Goal: Task Accomplishment & Management: Complete application form

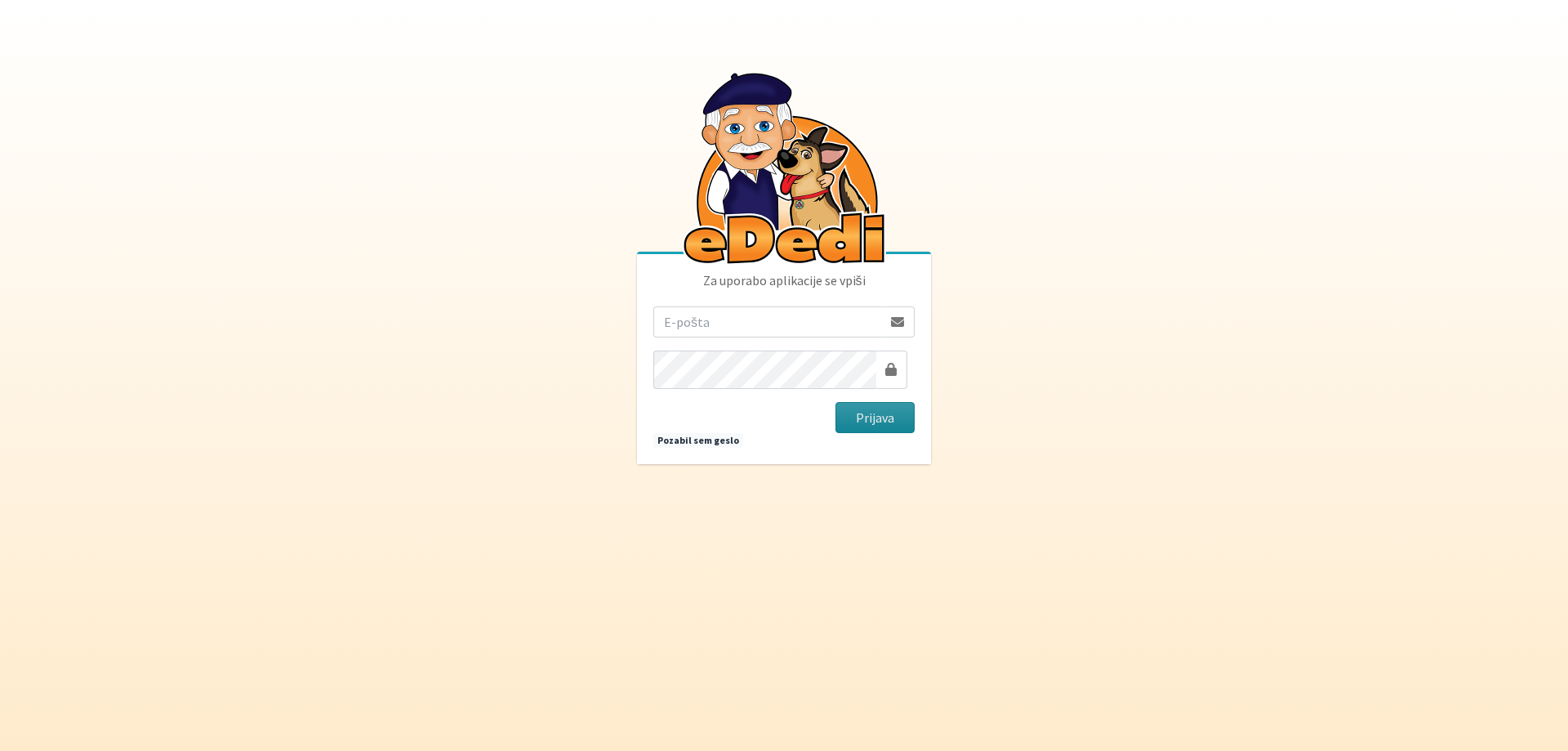
type input "[EMAIL_ADDRESS][DOMAIN_NAME]"
click at [872, 427] on button "Prijava" at bounding box center [875, 417] width 79 height 31
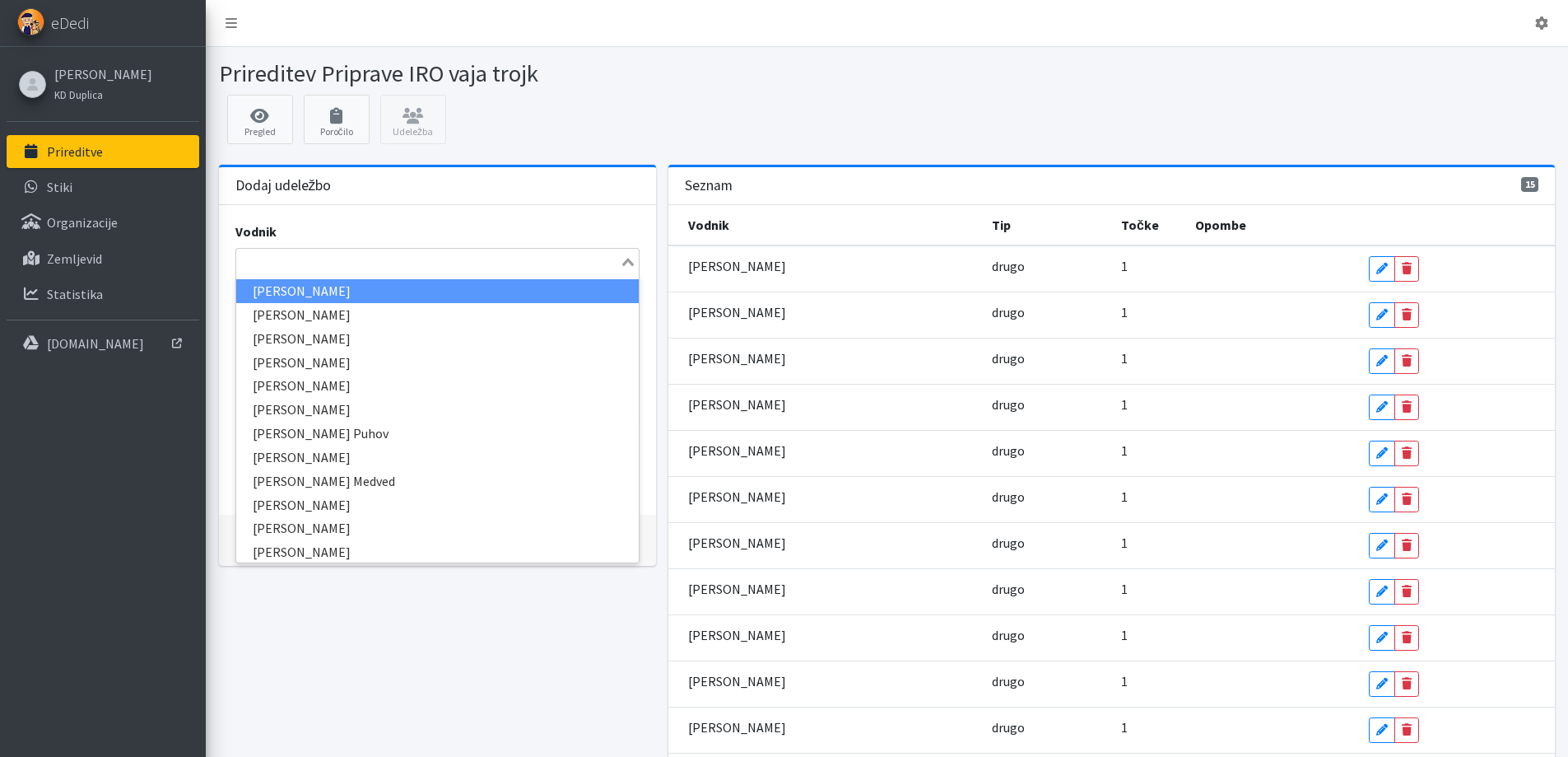
click at [622, 266] on icon "Search for option" at bounding box center [627, 261] width 11 height 8
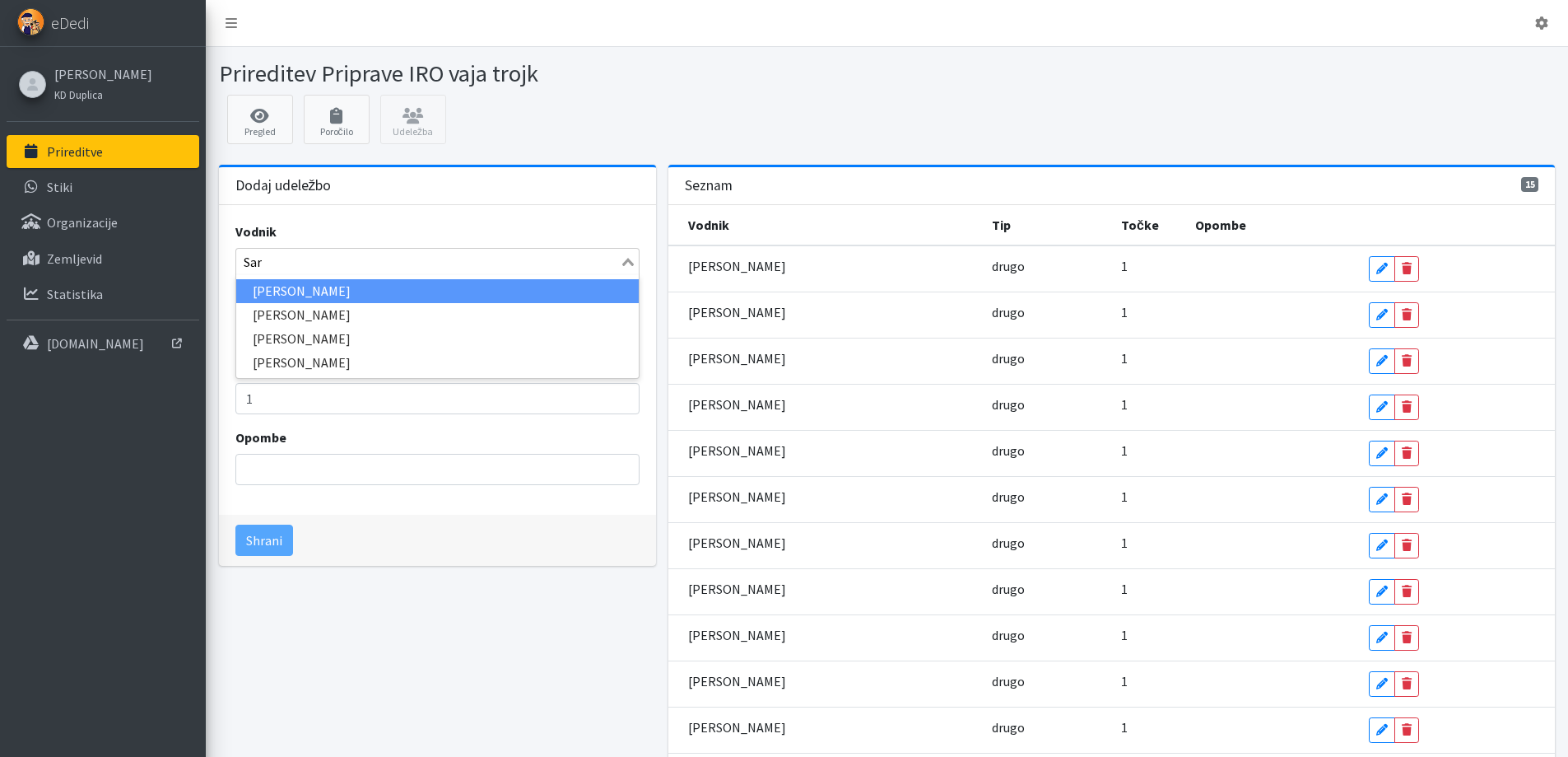
type input "Sara"
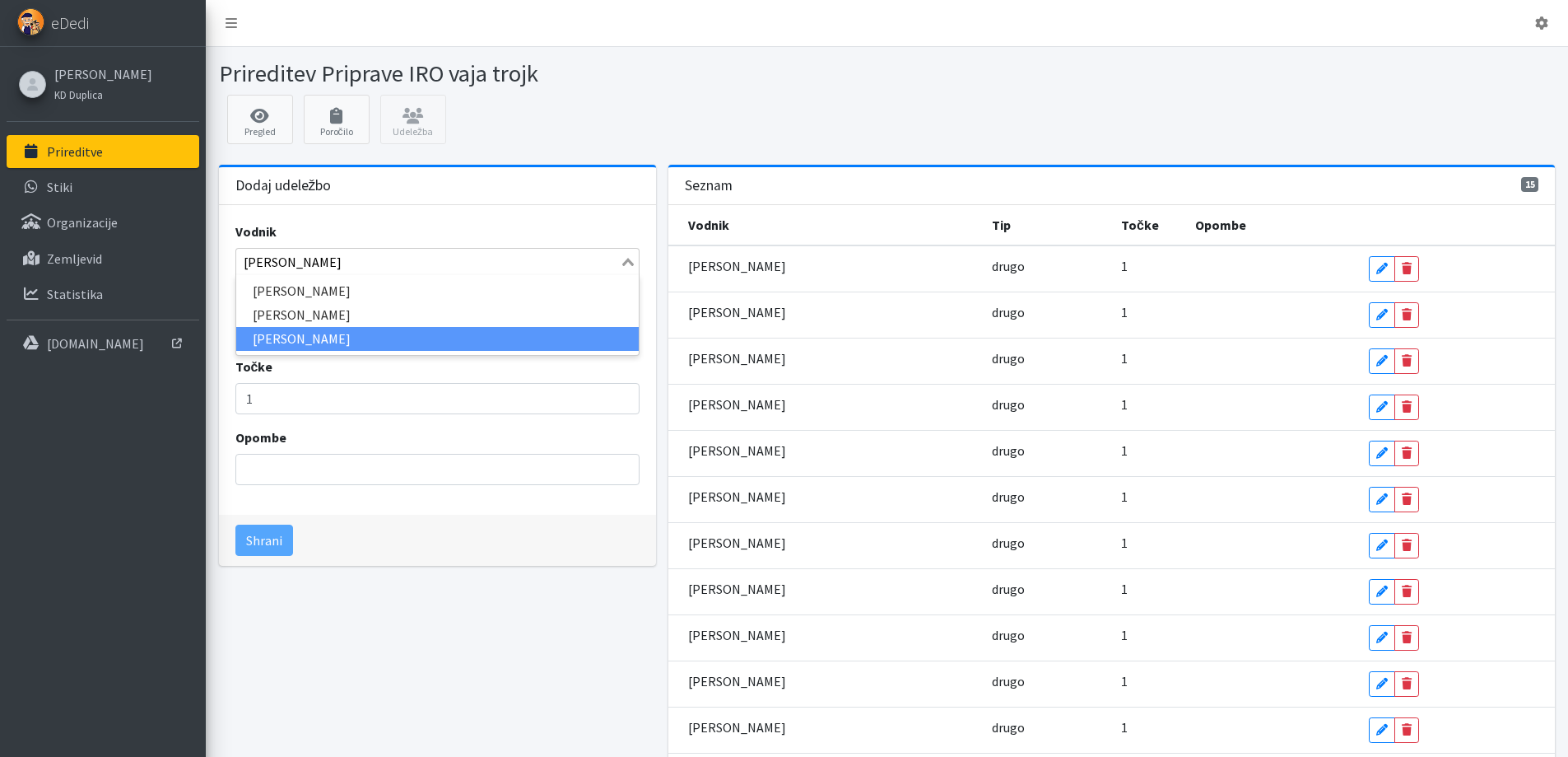
click at [275, 351] on li "Sara Smerdel" at bounding box center [436, 338] width 402 height 24
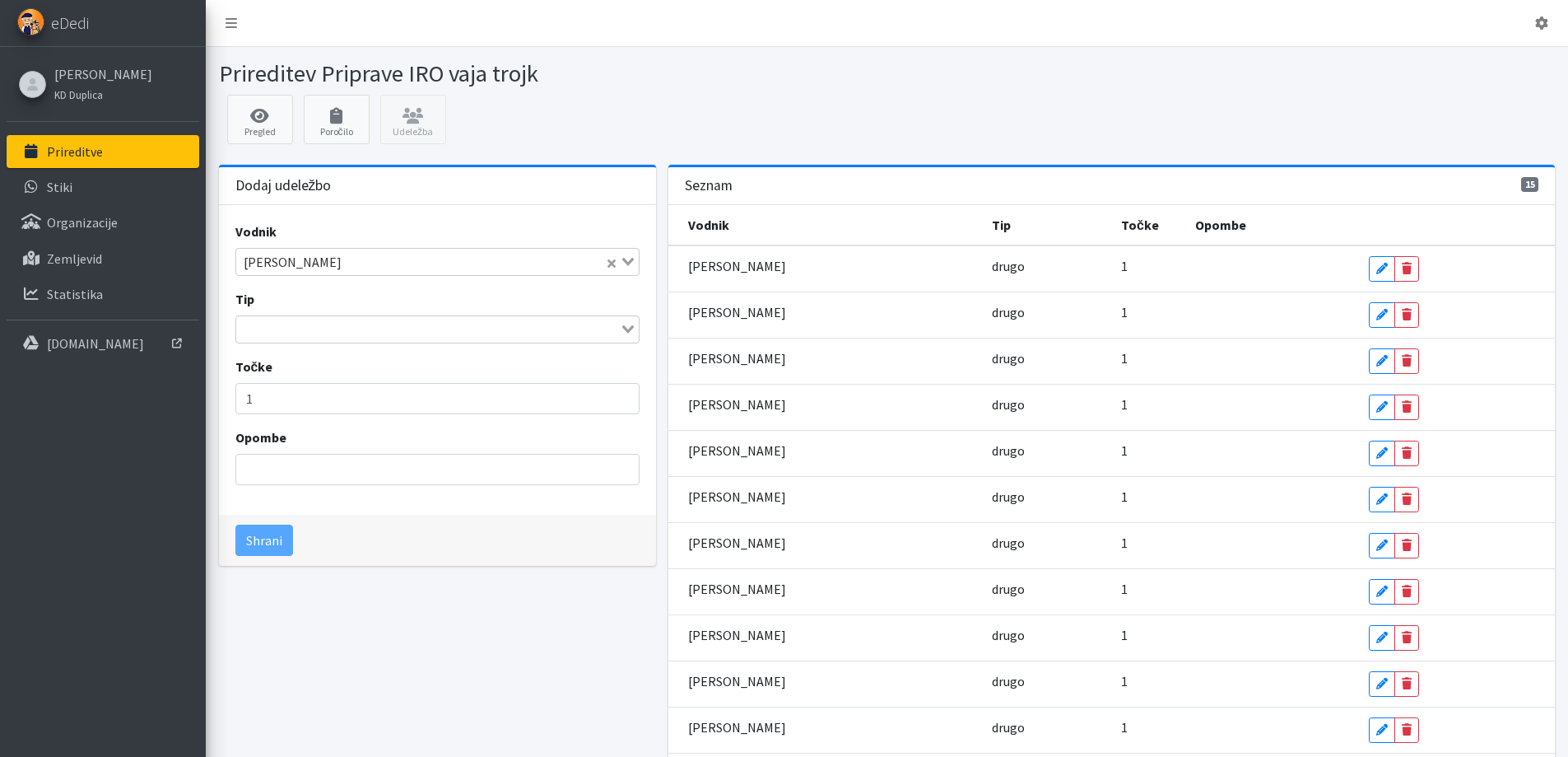
click at [622, 334] on icon "Search for option" at bounding box center [627, 329] width 11 height 8
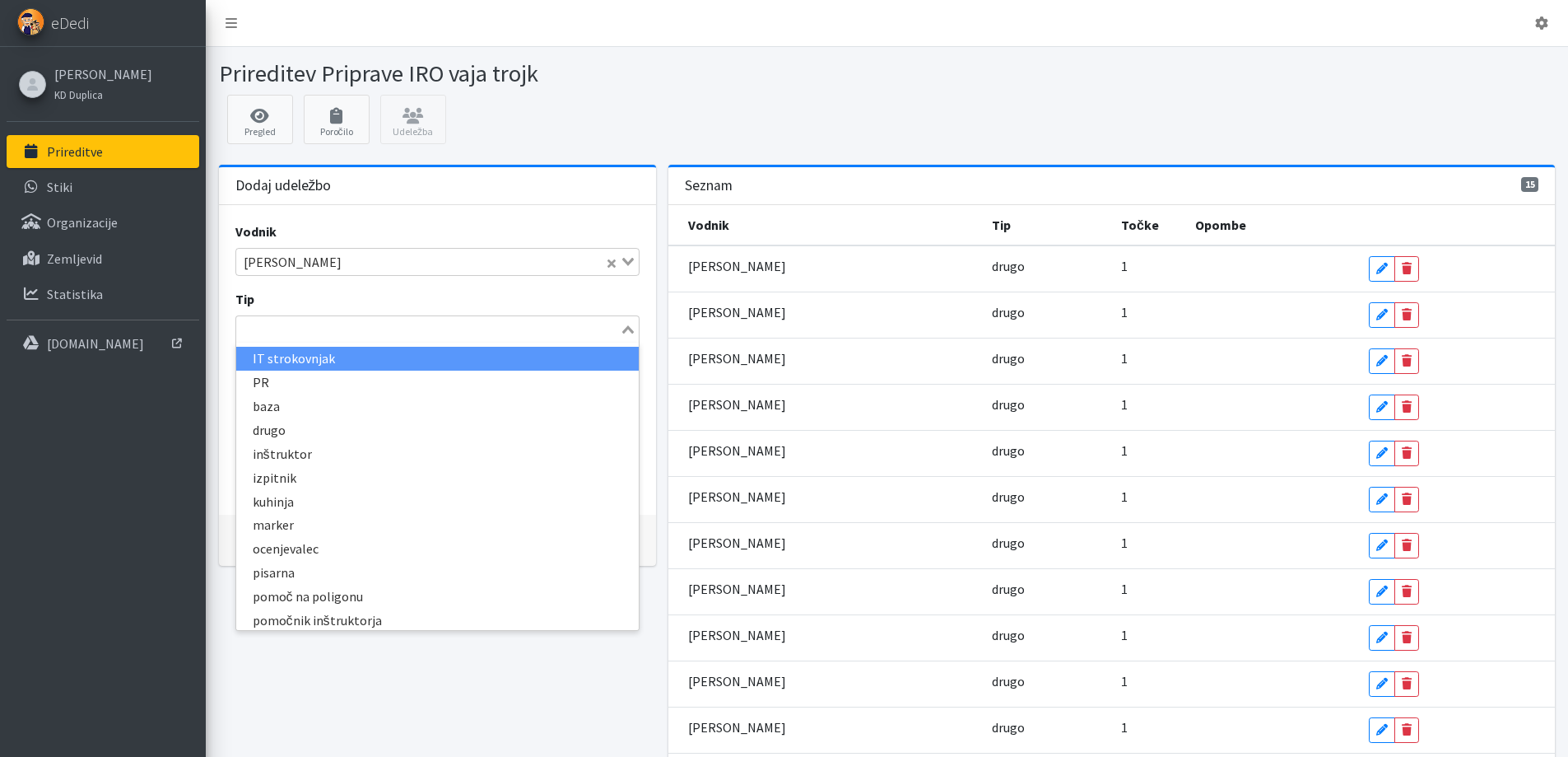
click at [622, 334] on icon "Search for option" at bounding box center [627, 329] width 11 height 8
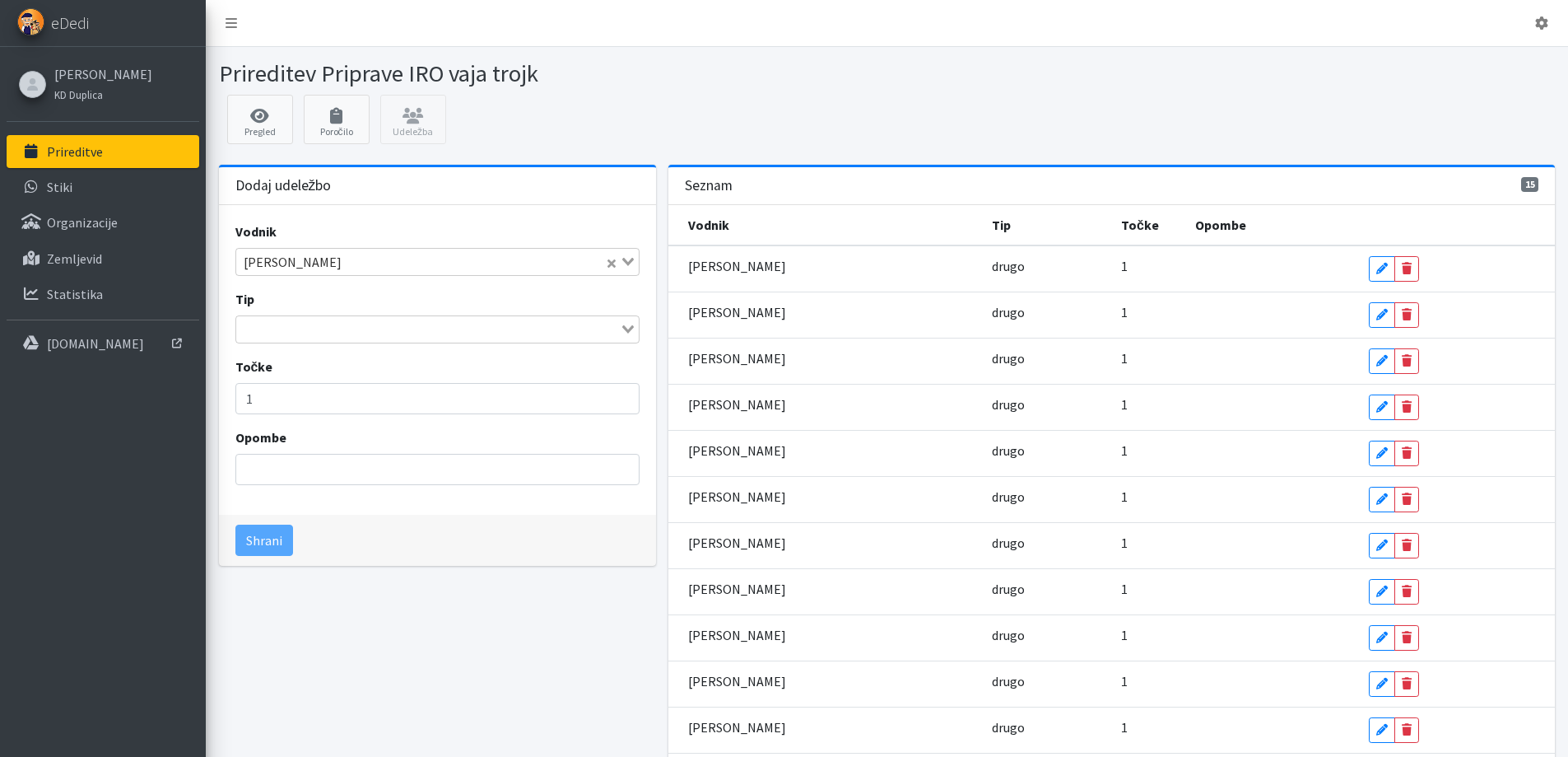
click at [624, 266] on icon "Search for option" at bounding box center [627, 261] width 11 height 8
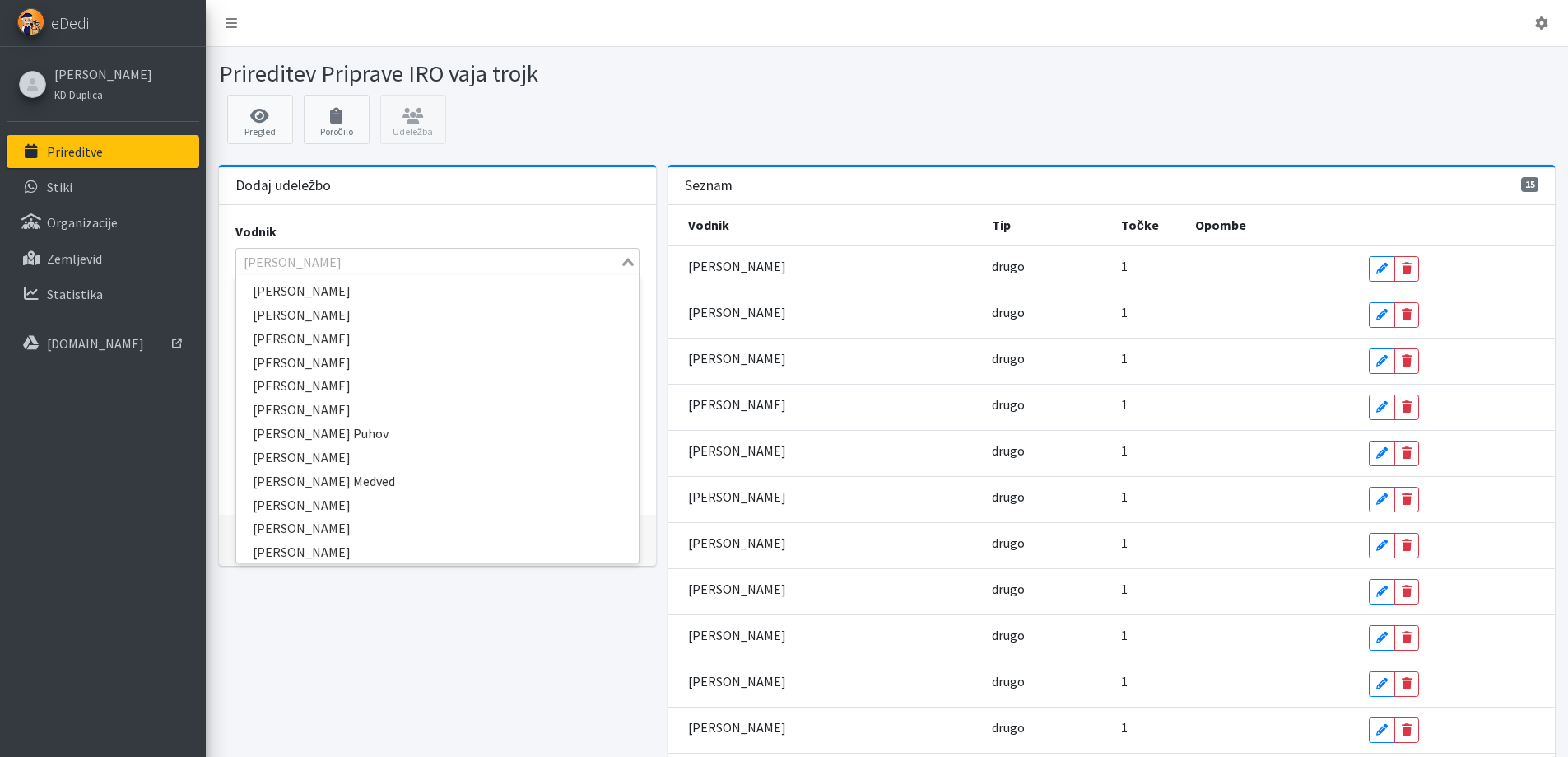
scroll to position [7970, 0]
click at [623, 266] on icon "Search for option" at bounding box center [627, 261] width 11 height 8
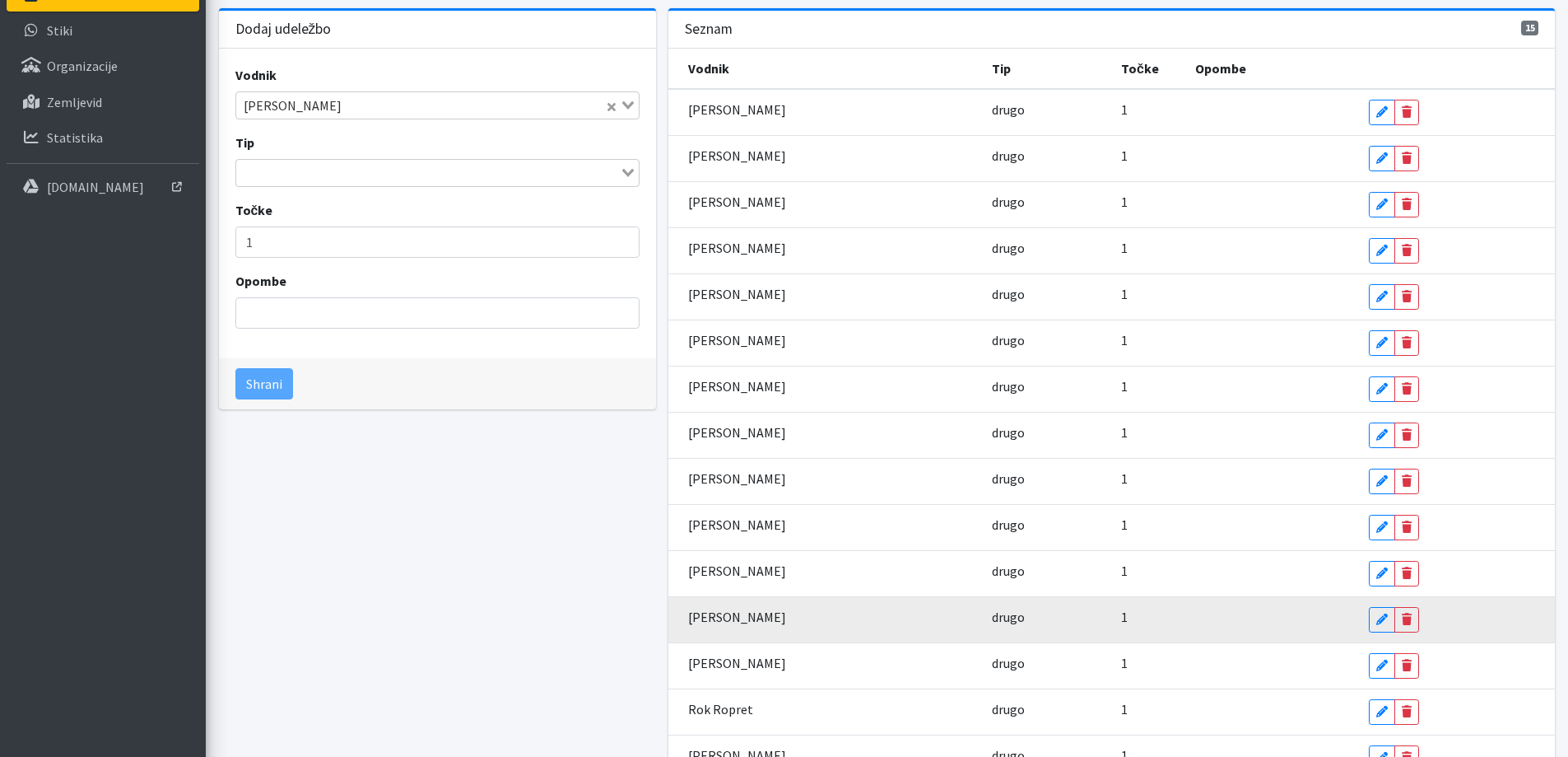
scroll to position [46, 0]
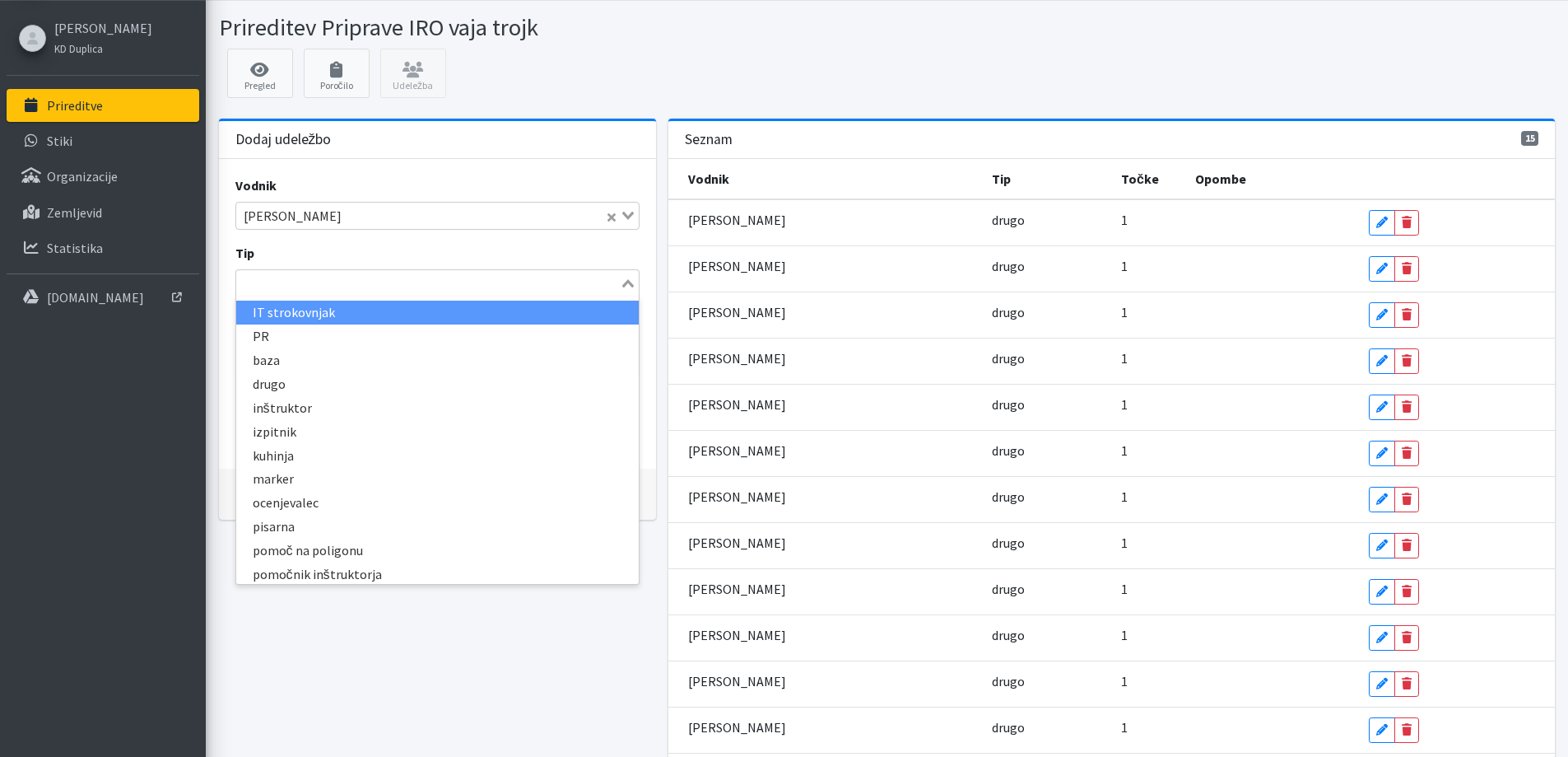
click at [624, 287] on icon "Search for option" at bounding box center [627, 283] width 11 height 8
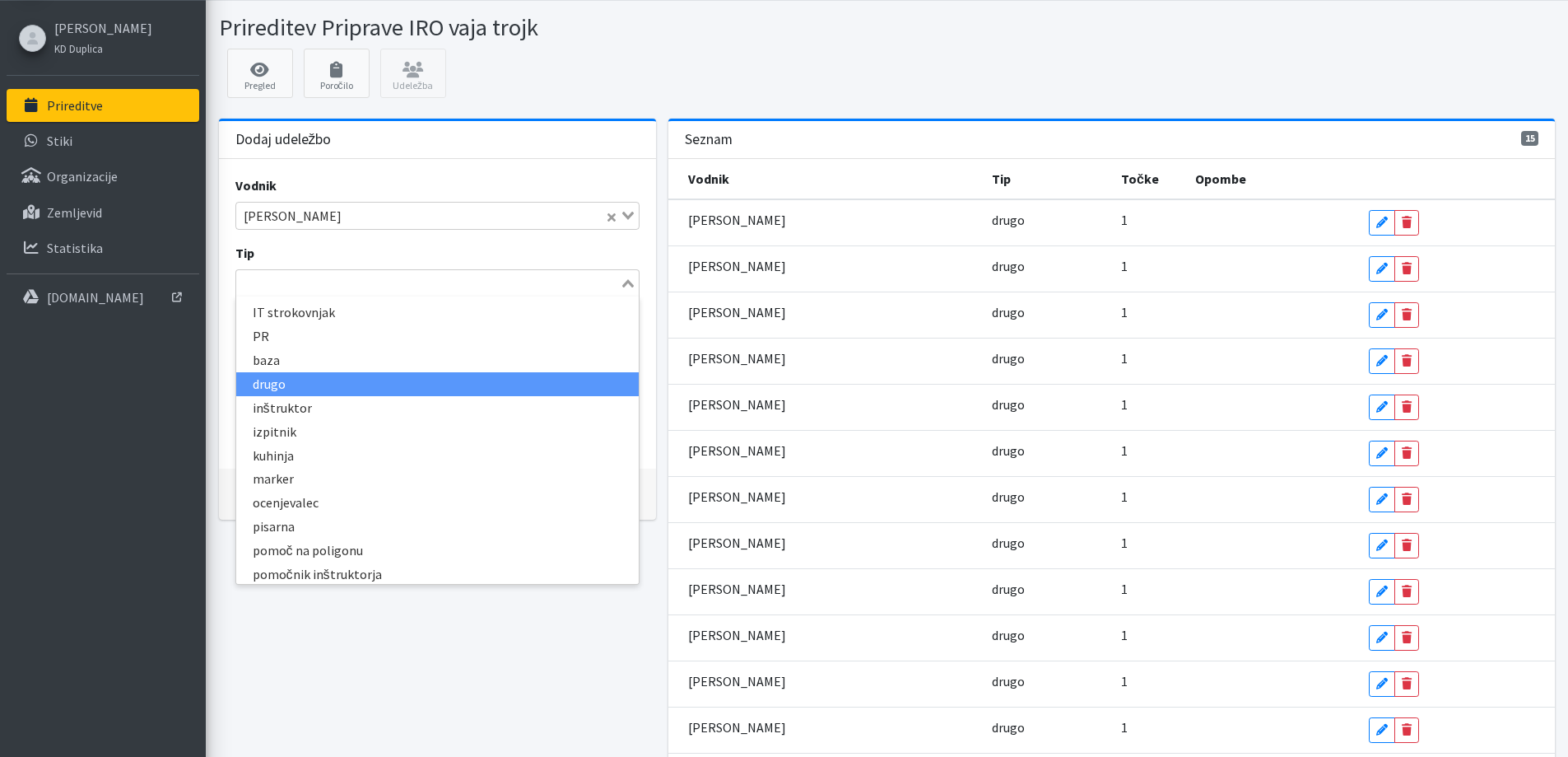
click at [298, 396] on li "drugo" at bounding box center [436, 384] width 402 height 24
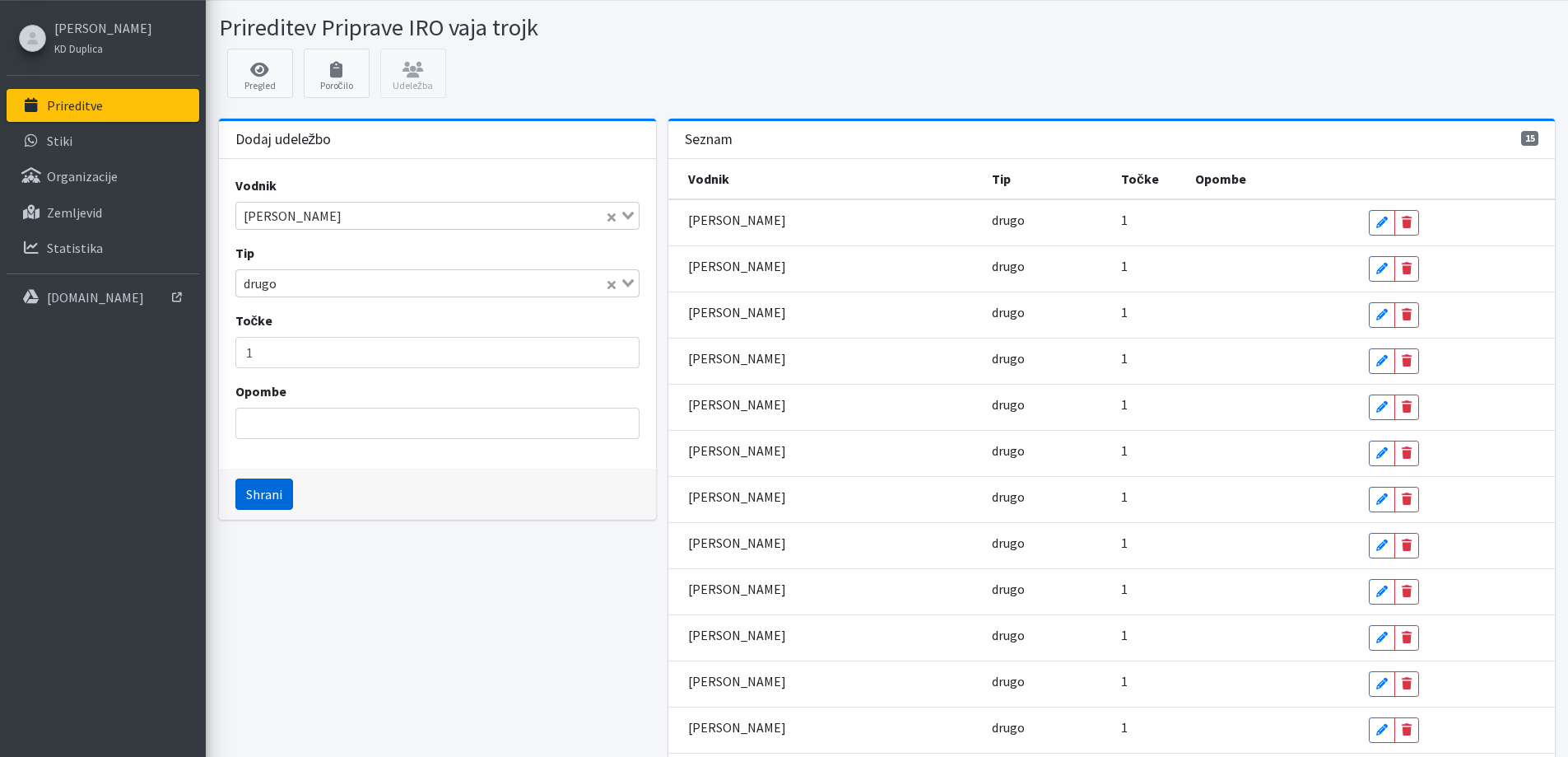
click at [282, 510] on button "Shrani" at bounding box center [264, 495] width 57 height 32
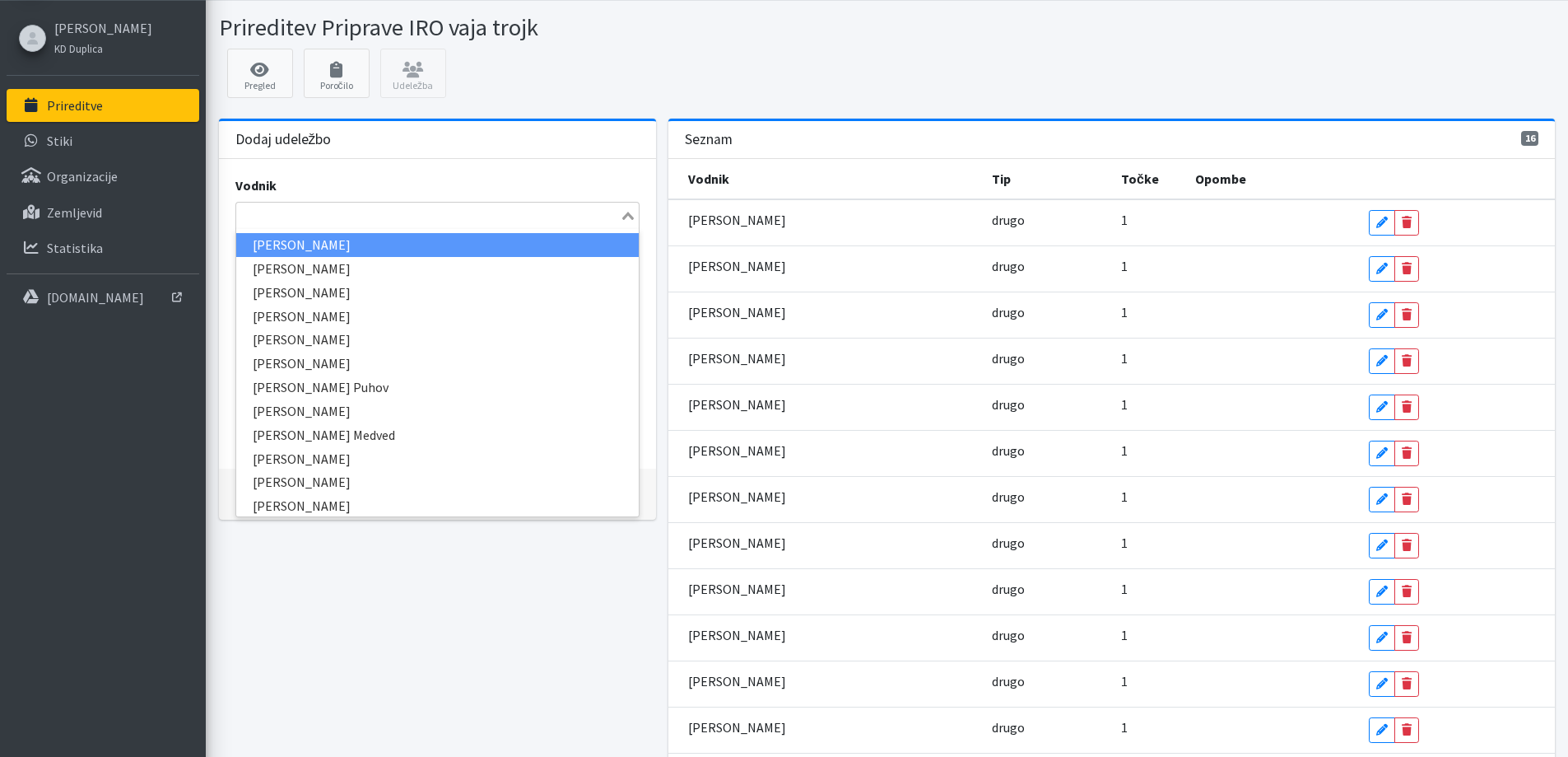
click at [276, 225] on input "Search for option" at bounding box center [428, 216] width 380 height 19
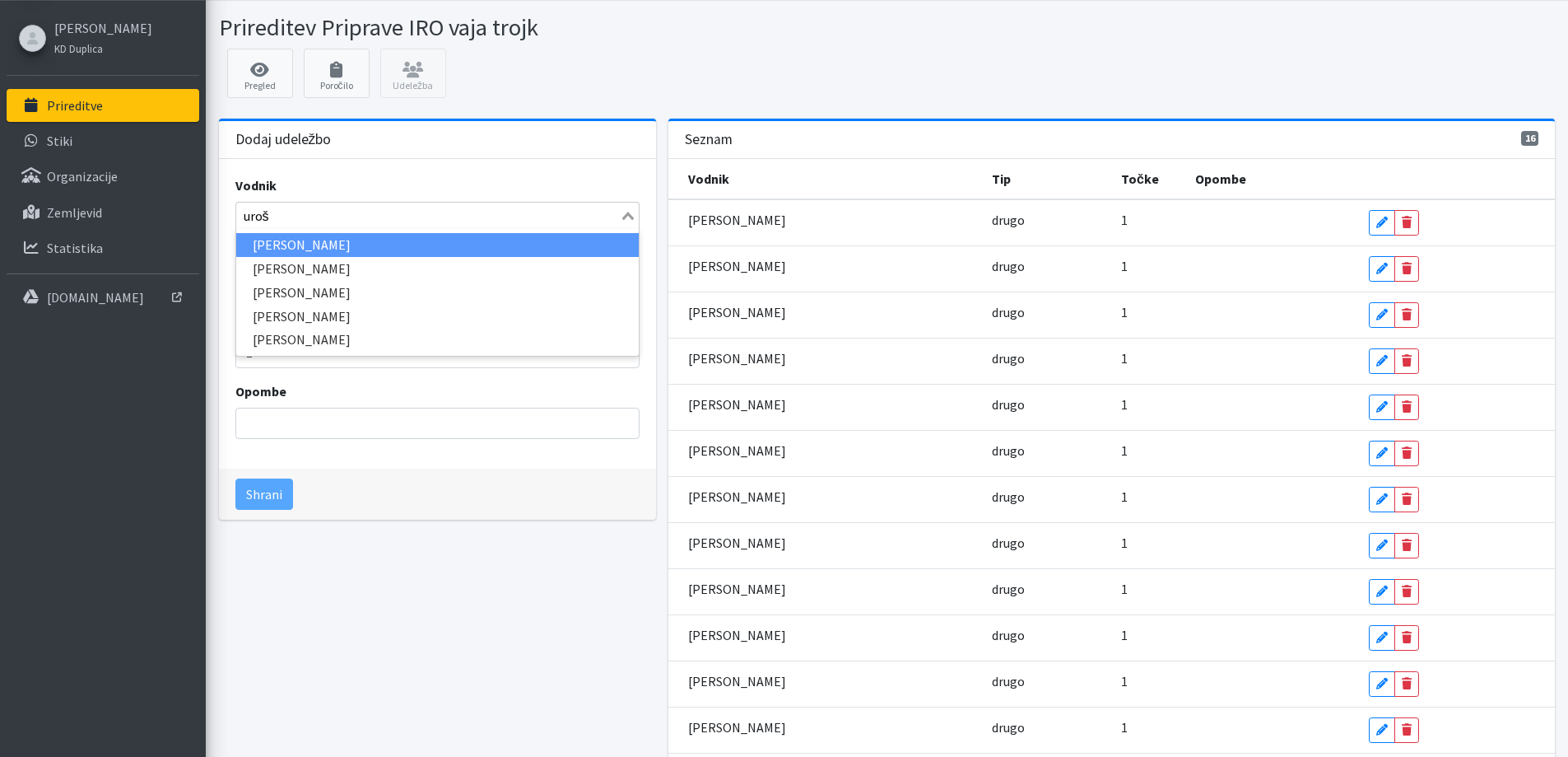
type input "uroš m"
click at [338, 257] on li "Uroš Marjetič" at bounding box center [436, 245] width 402 height 24
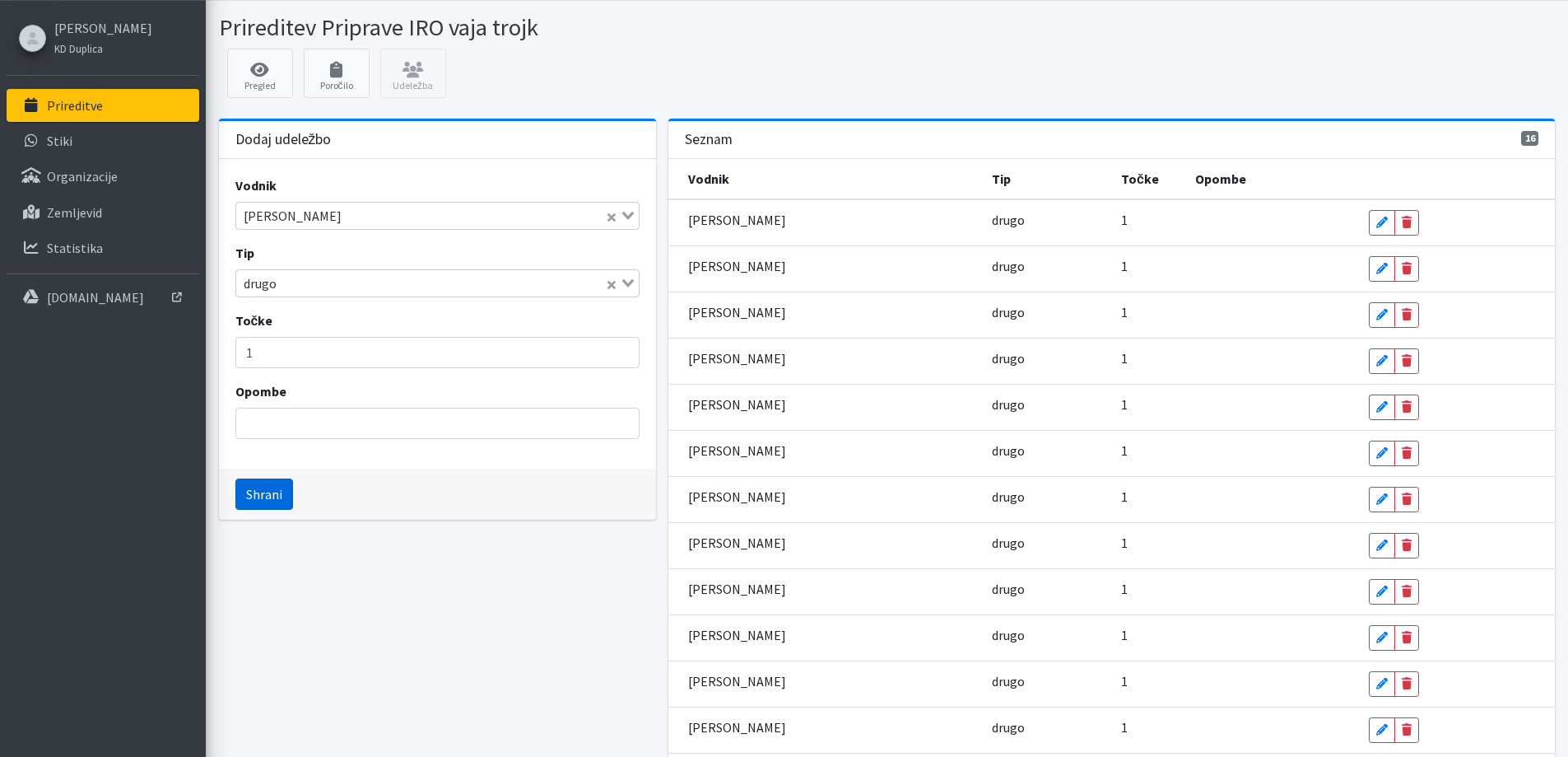
click at [275, 510] on button "Shrani" at bounding box center [264, 495] width 57 height 32
click at [270, 225] on input "Search for option" at bounding box center [428, 216] width 380 height 19
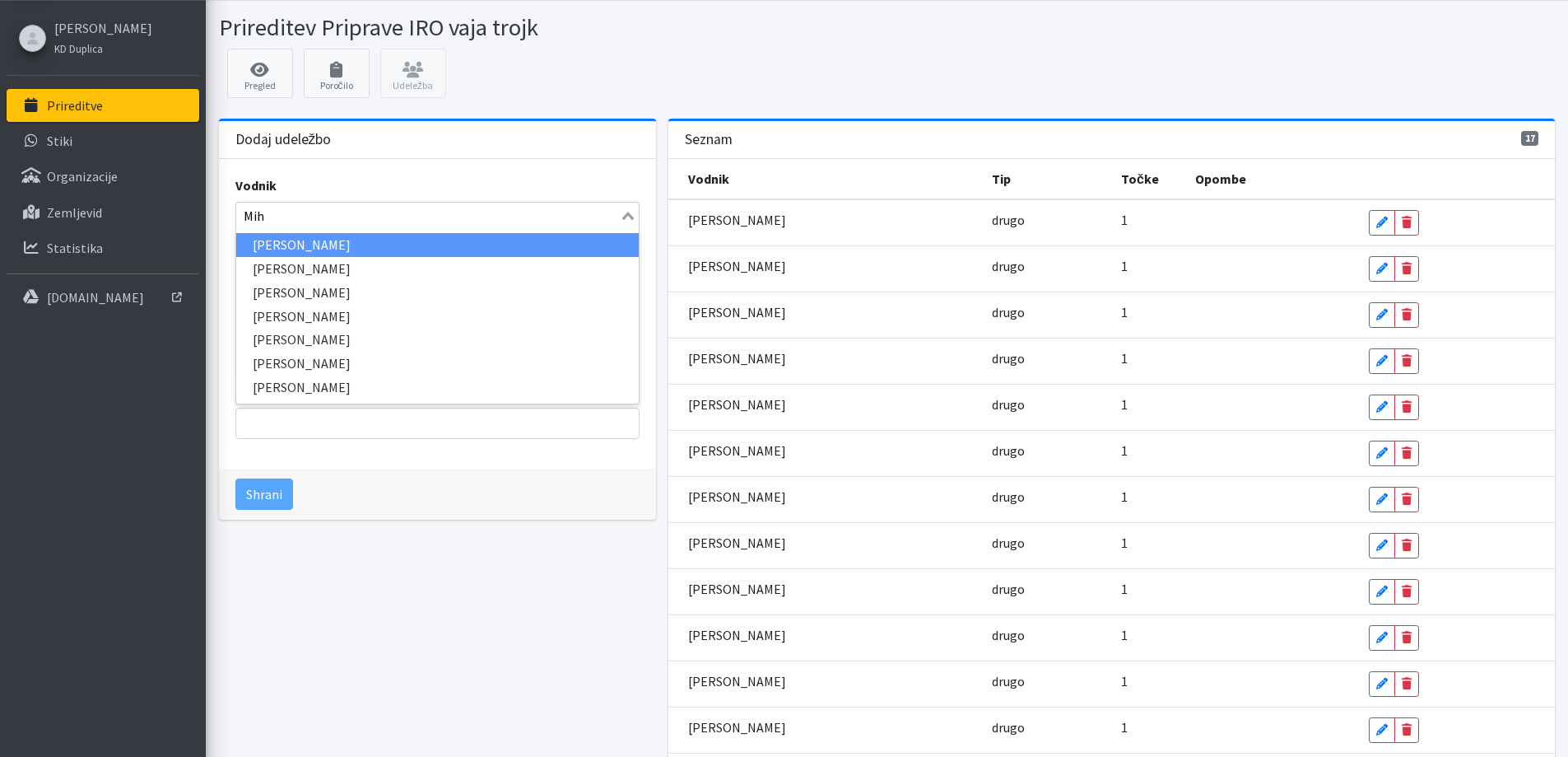
type input "Miha"
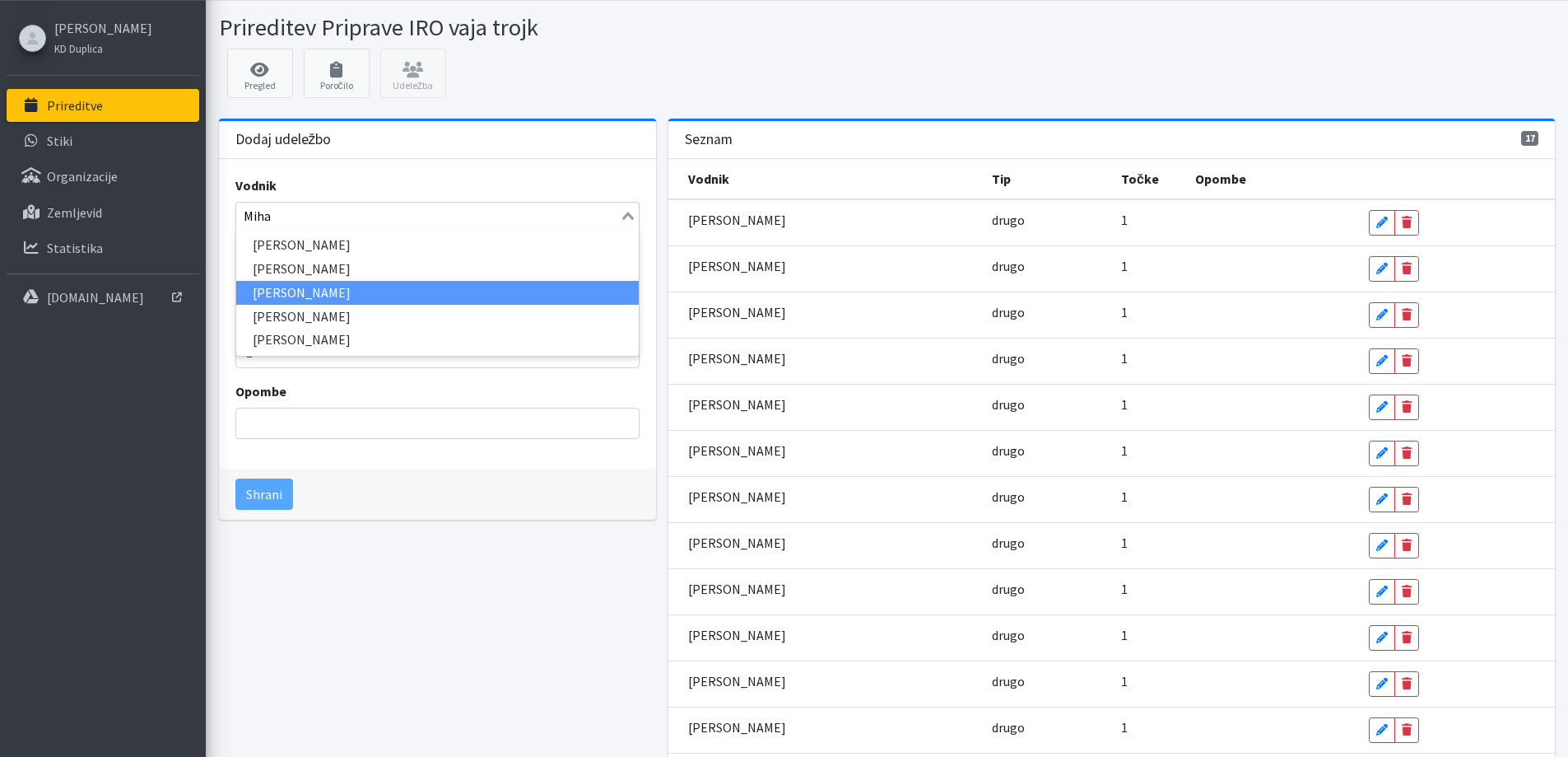
click at [276, 305] on li "Miha Lavrič" at bounding box center [436, 292] width 402 height 24
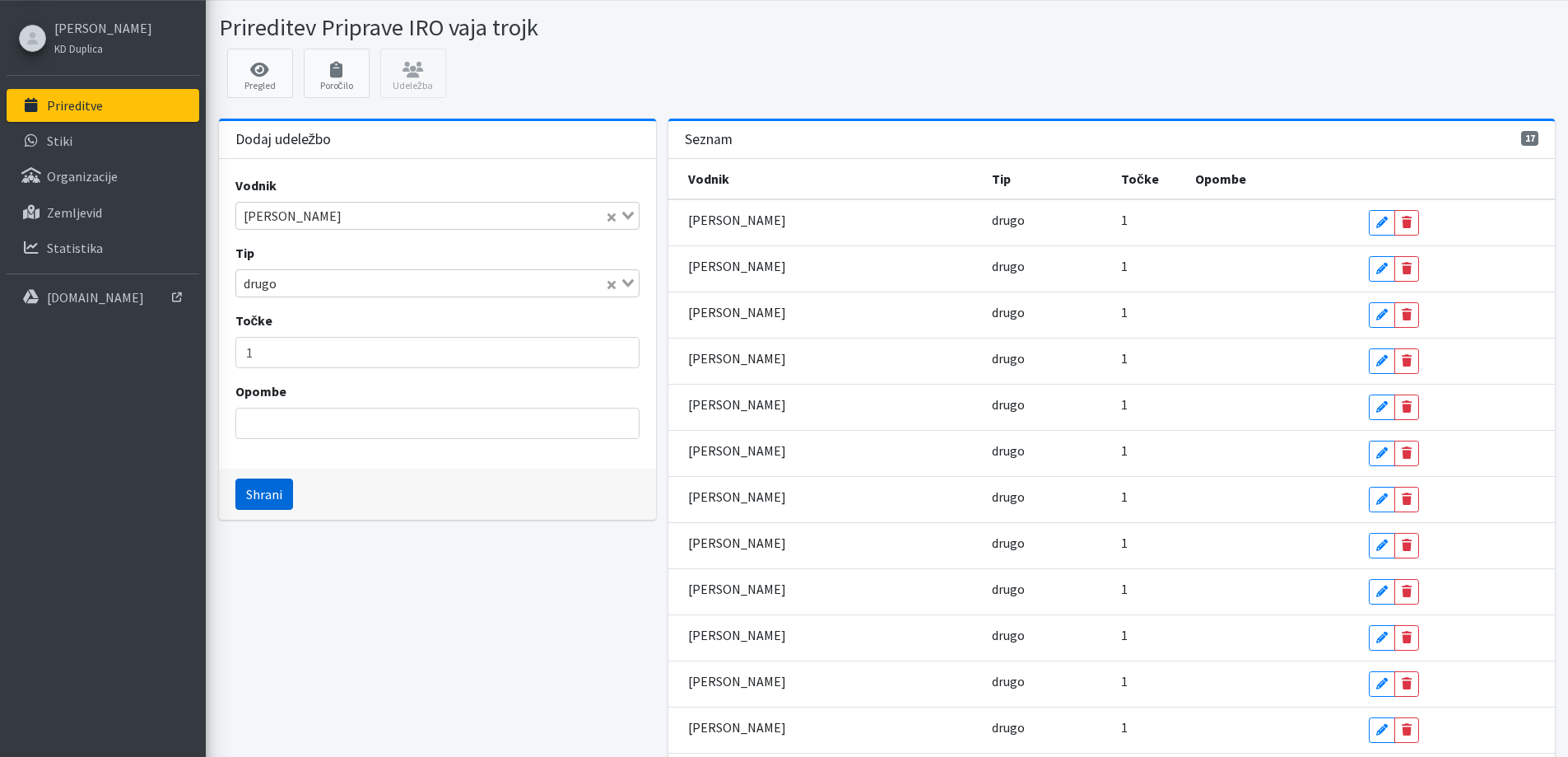
click at [270, 510] on button "Shrani" at bounding box center [264, 495] width 57 height 32
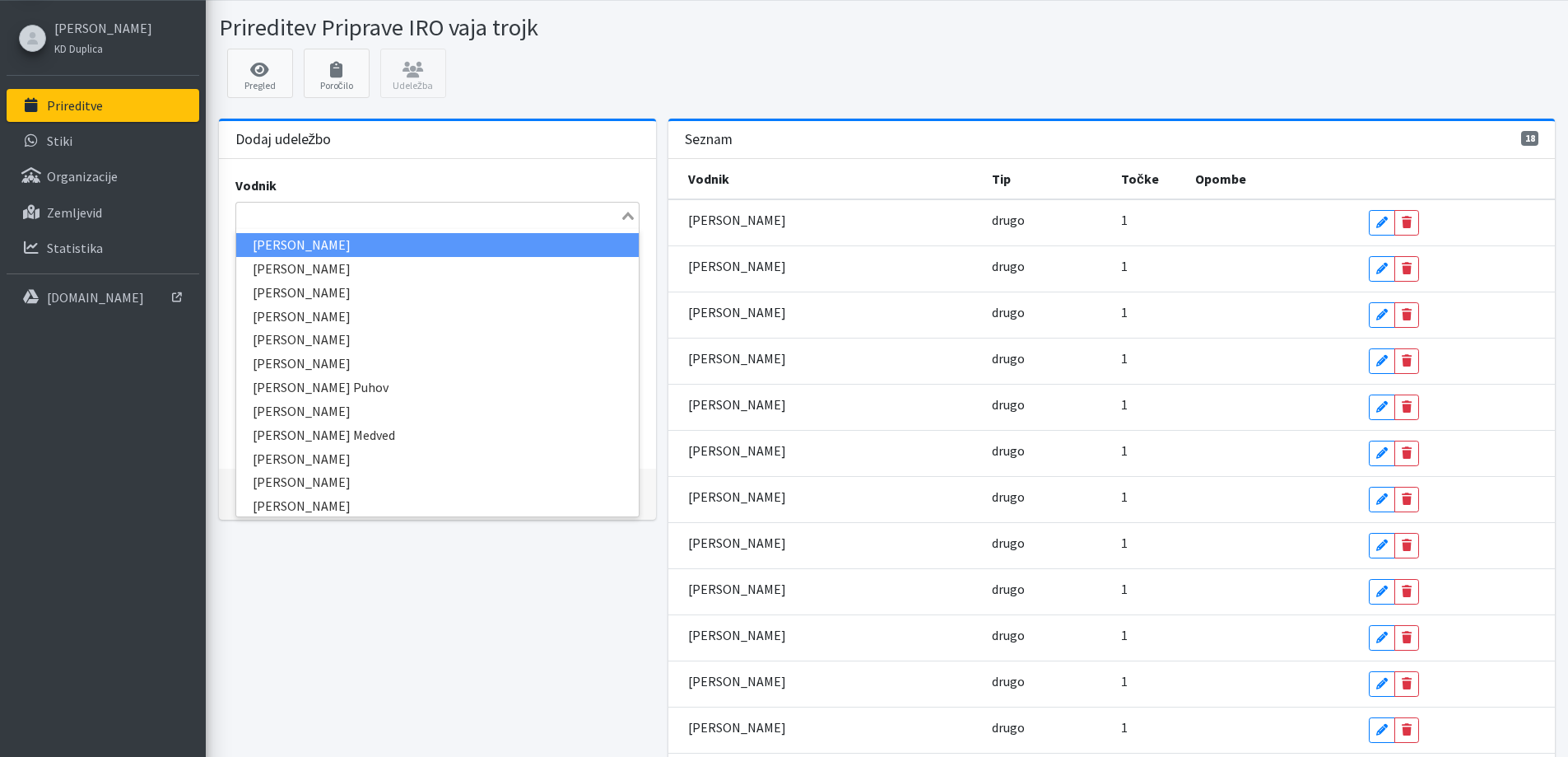
click at [253, 225] on input "Search for option" at bounding box center [428, 216] width 380 height 19
type input "miš"
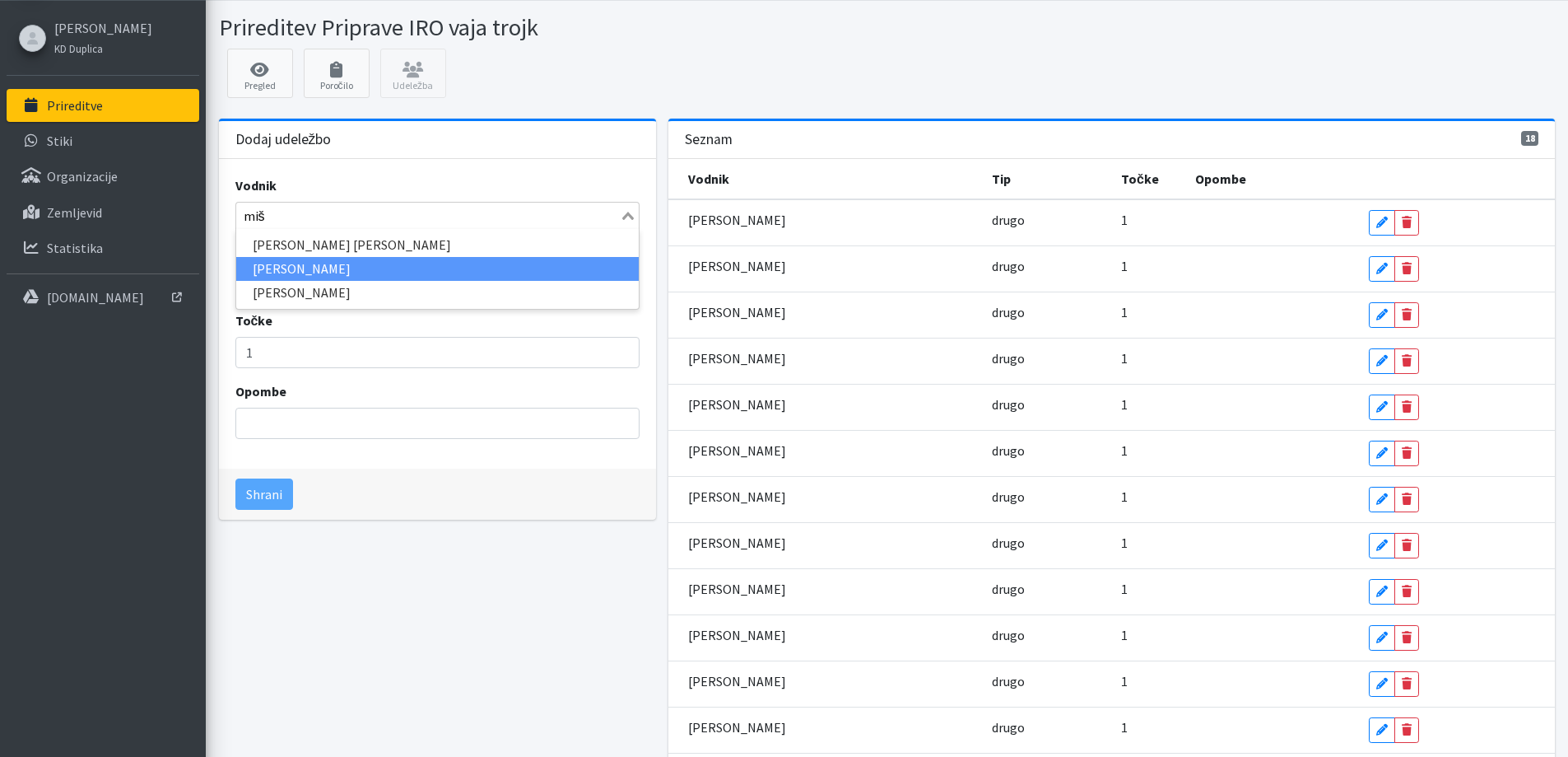
click at [284, 281] on li "Marija Miša Arko" at bounding box center [436, 268] width 402 height 24
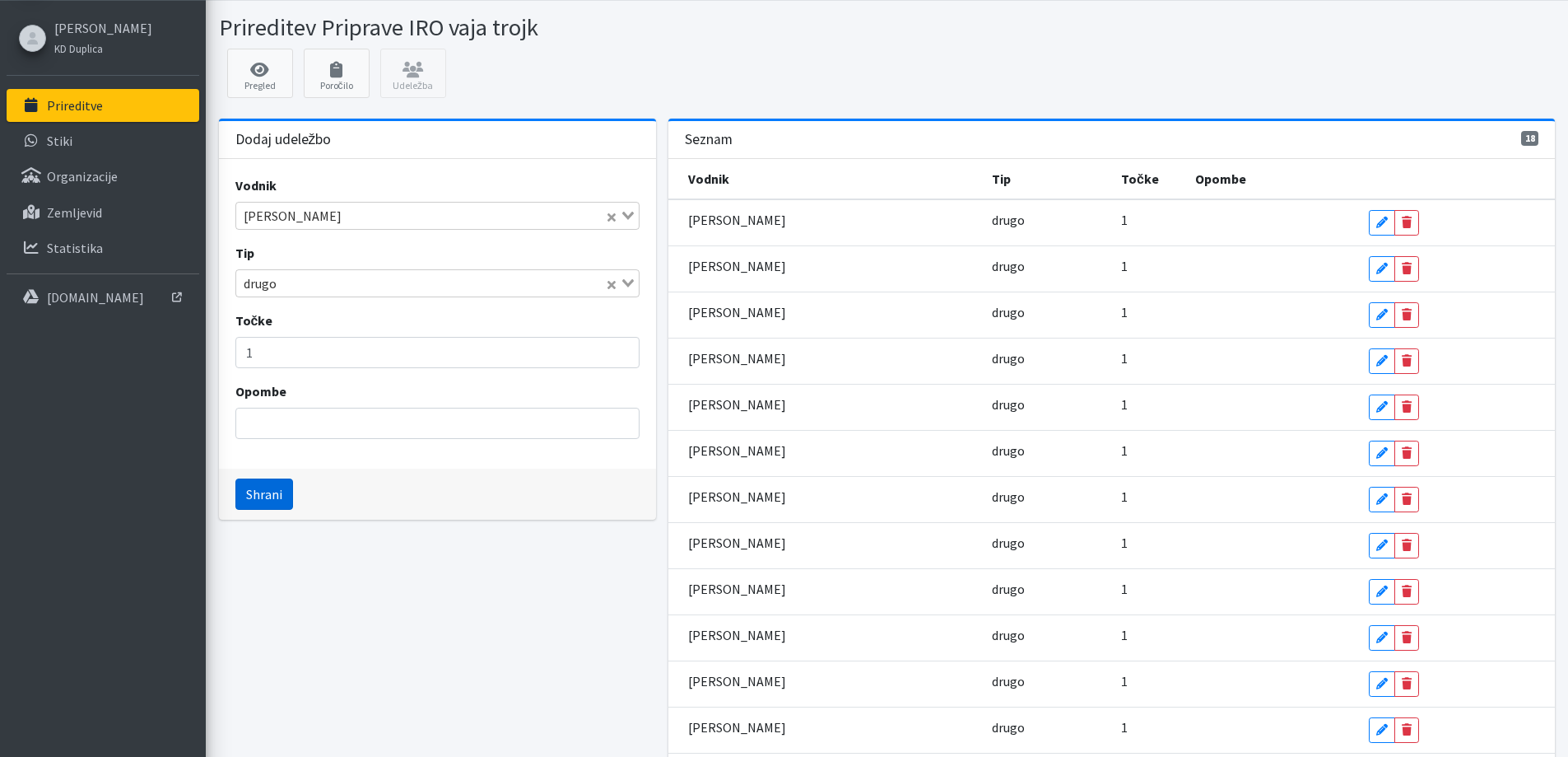
click at [269, 510] on button "Shrani" at bounding box center [264, 495] width 57 height 32
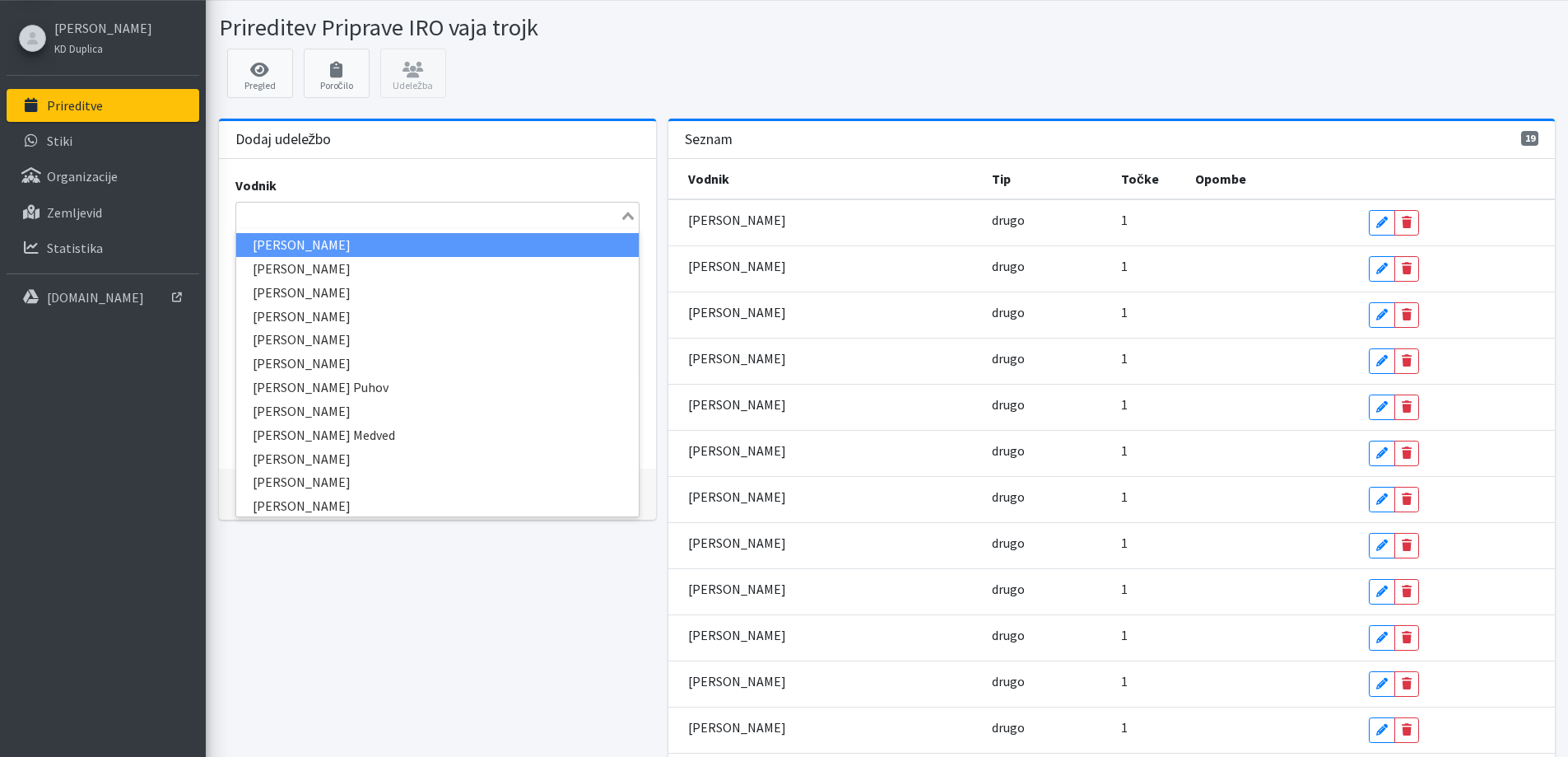
click at [258, 225] on input "Search for option" at bounding box center [428, 216] width 380 height 19
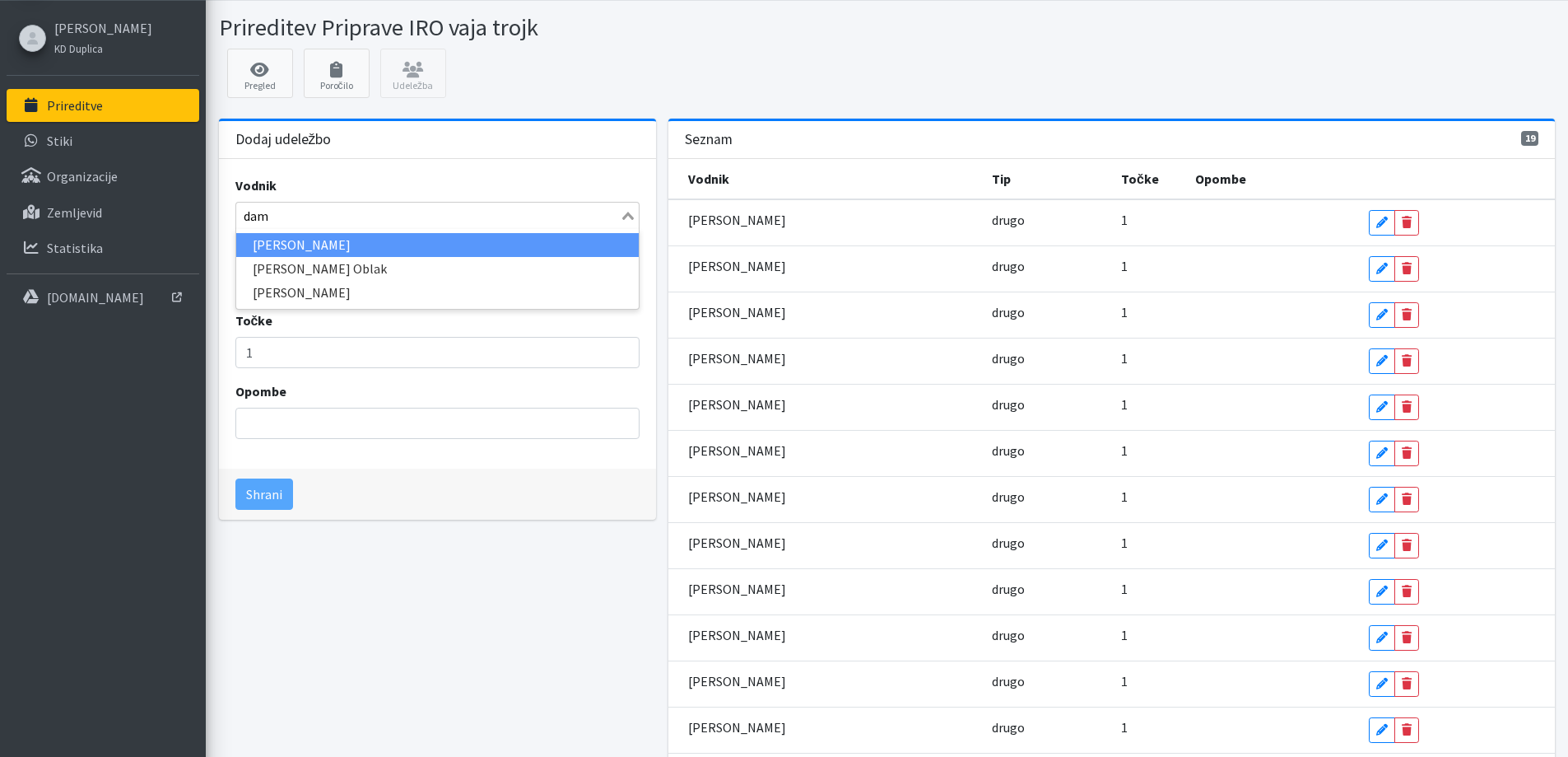
type input "dami"
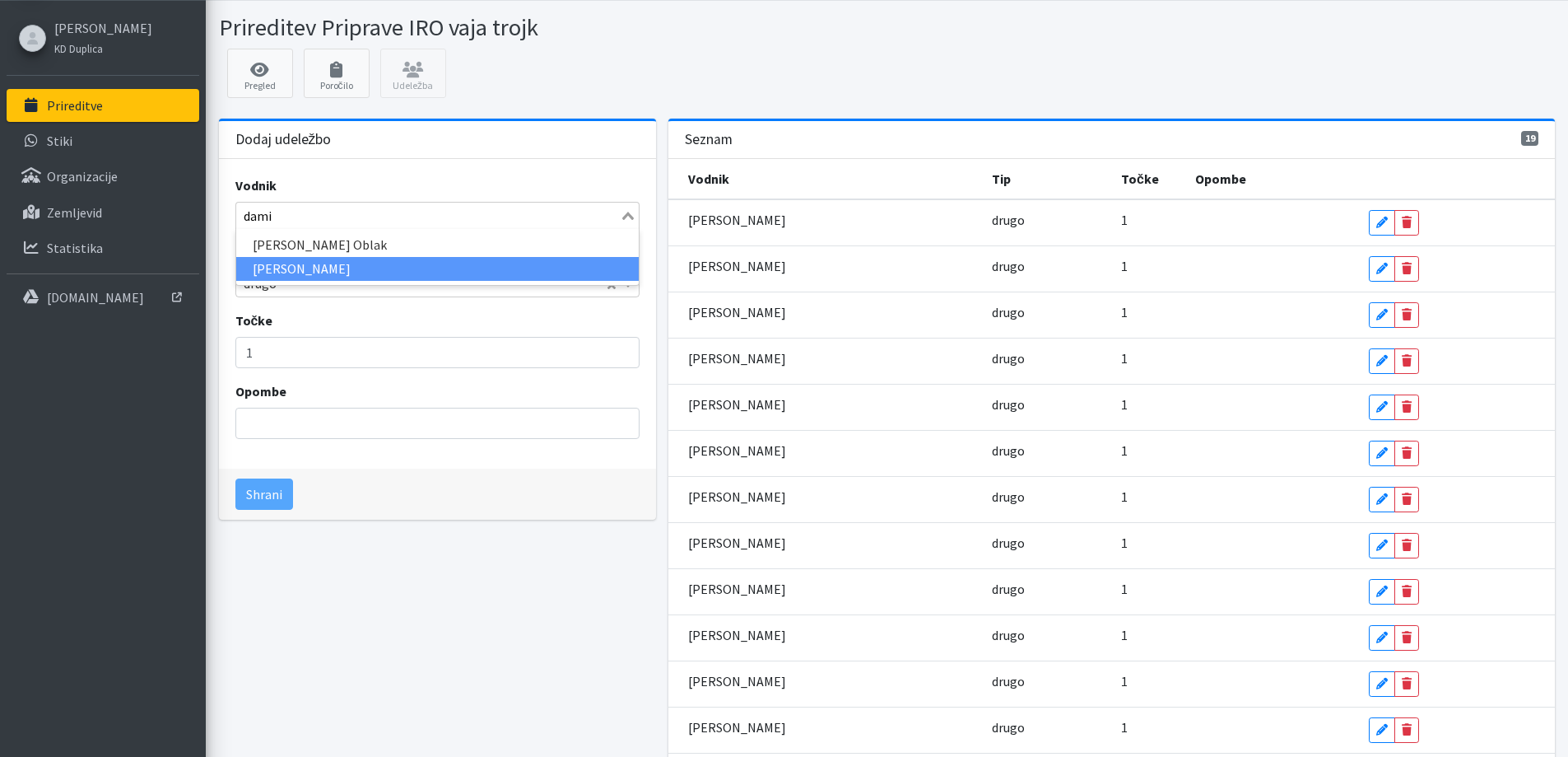
click at [277, 281] on li "Damijana Ogrinec" at bounding box center [436, 268] width 402 height 24
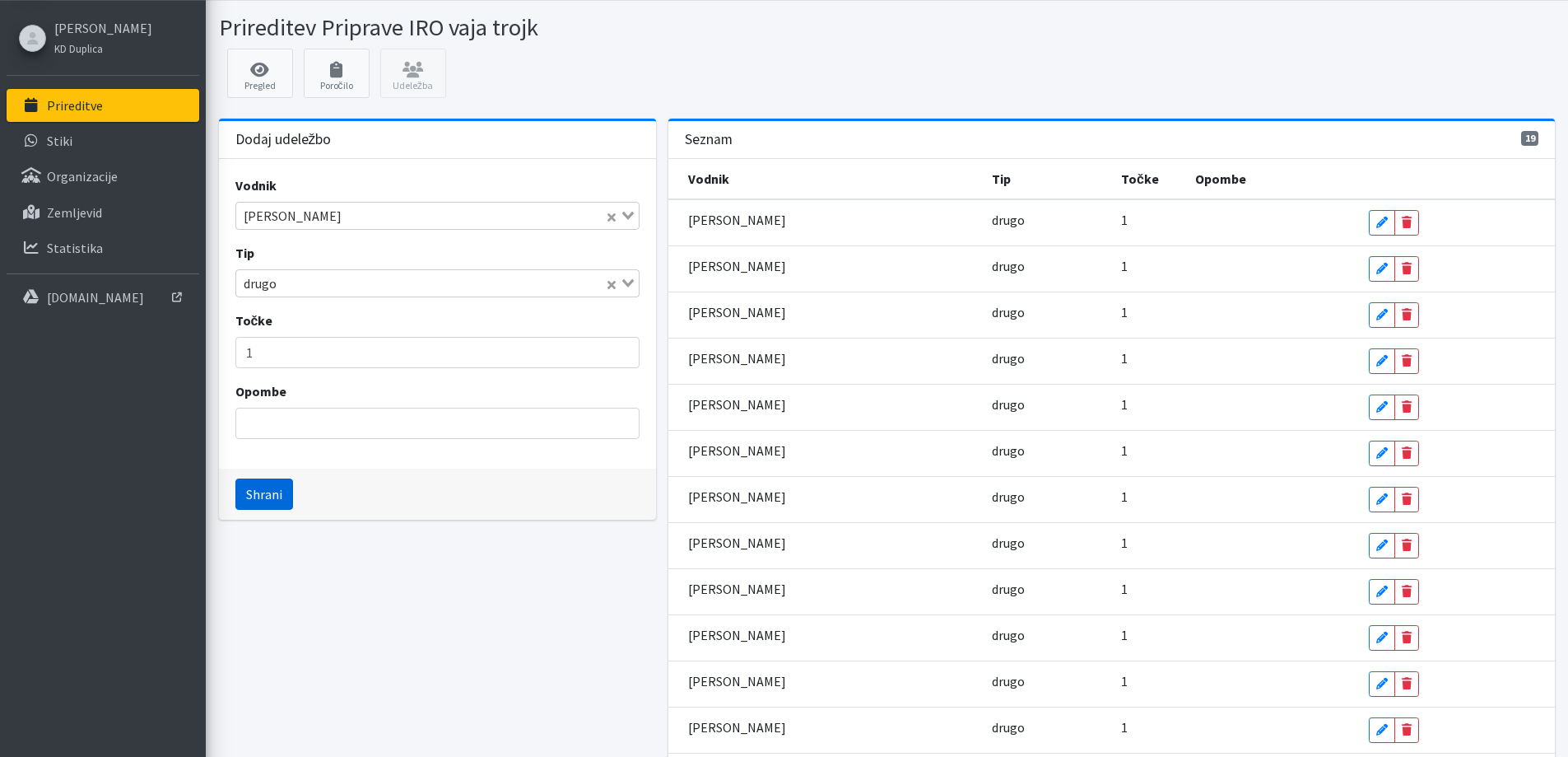
click at [275, 510] on button "Shrani" at bounding box center [264, 495] width 57 height 32
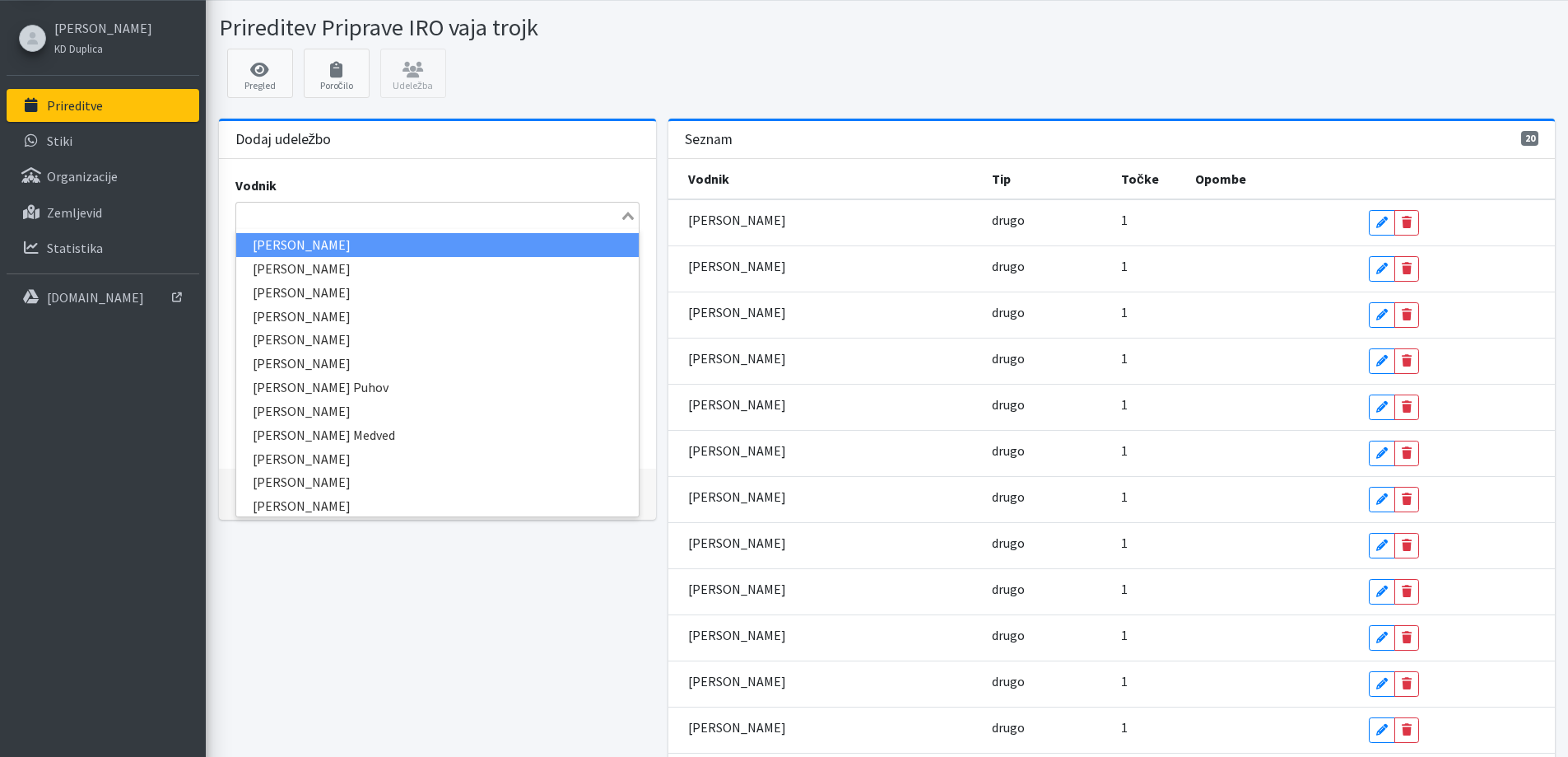
click at [257, 225] on input "Search for option" at bounding box center [428, 216] width 380 height 19
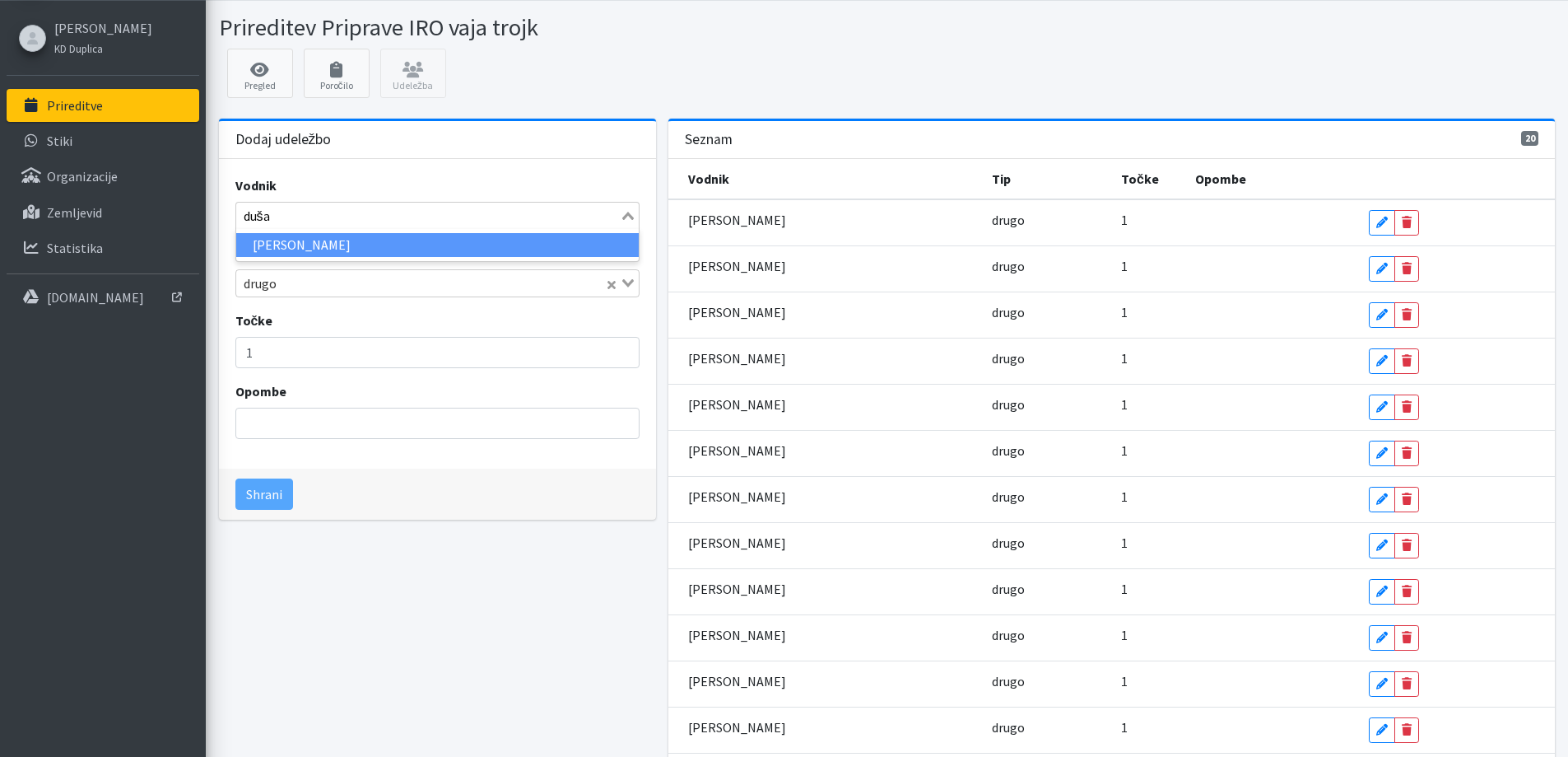
type input "dušan"
click at [279, 257] on li "Dušan Maček" at bounding box center [436, 245] width 402 height 24
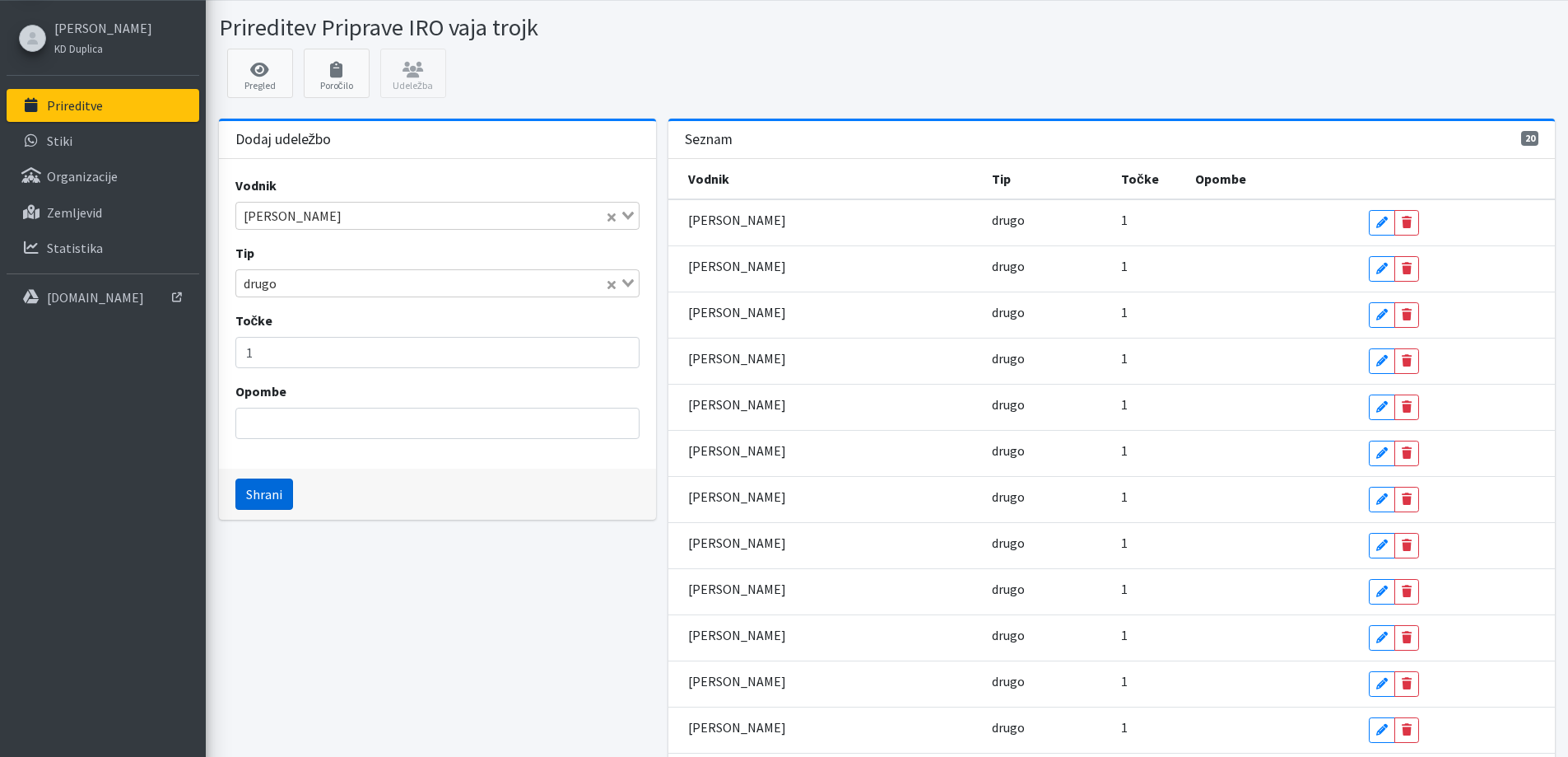
click at [266, 510] on button "Shrani" at bounding box center [264, 495] width 57 height 32
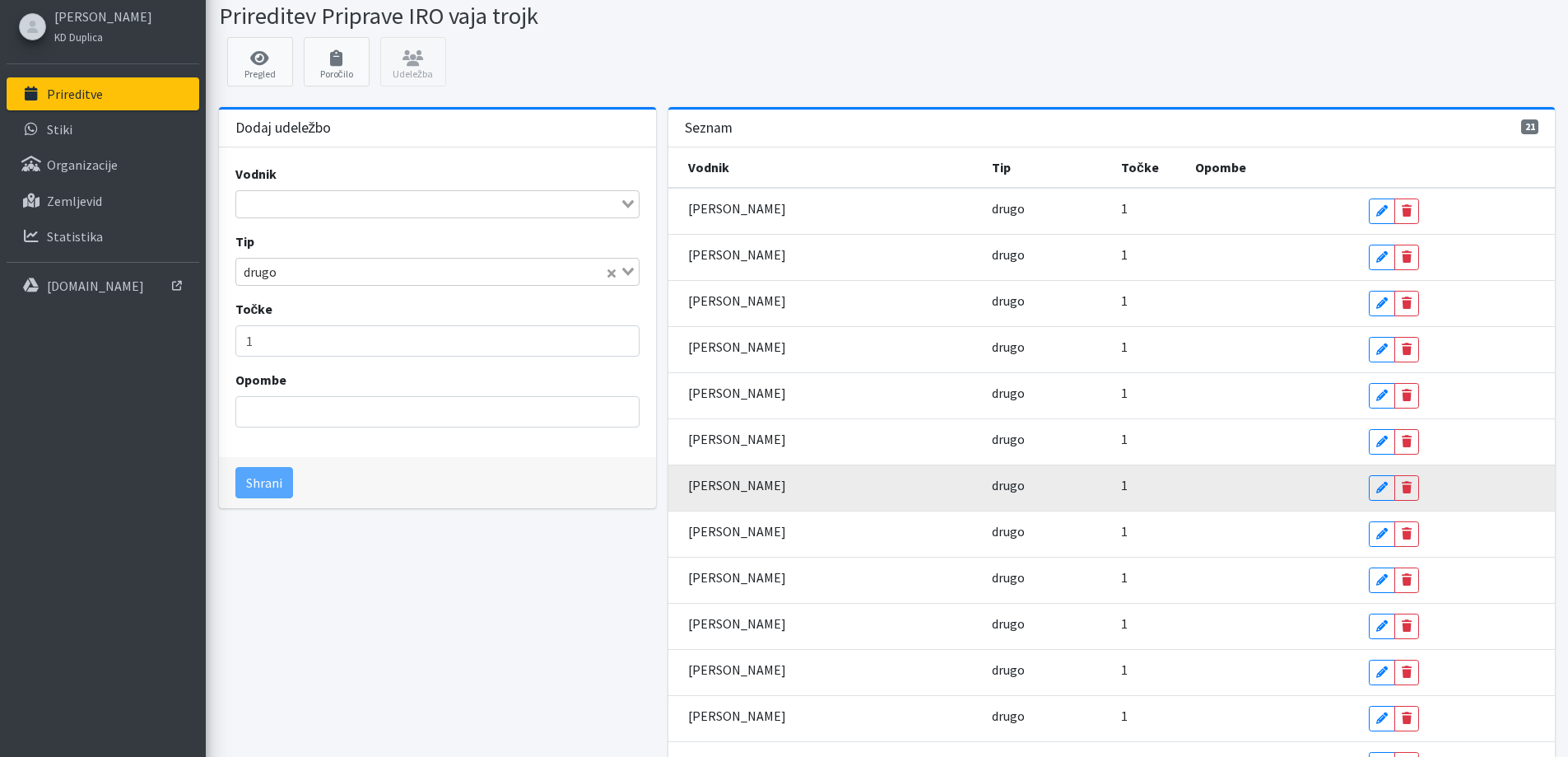
scroll to position [0, 0]
